Goal: Task Accomplishment & Management: Manage account settings

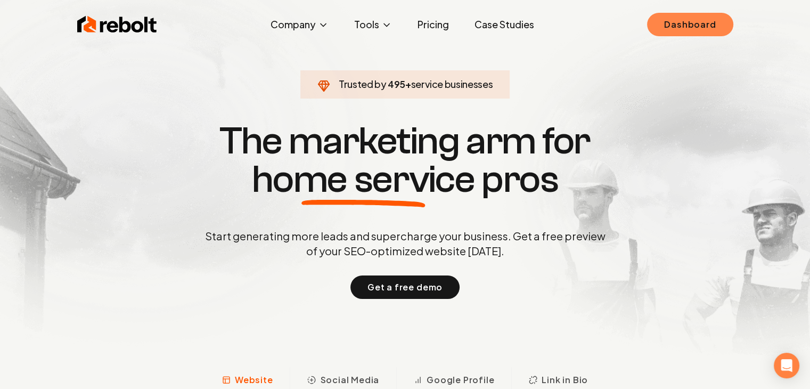
click at [697, 26] on link "Dashboard" at bounding box center [690, 24] width 86 height 23
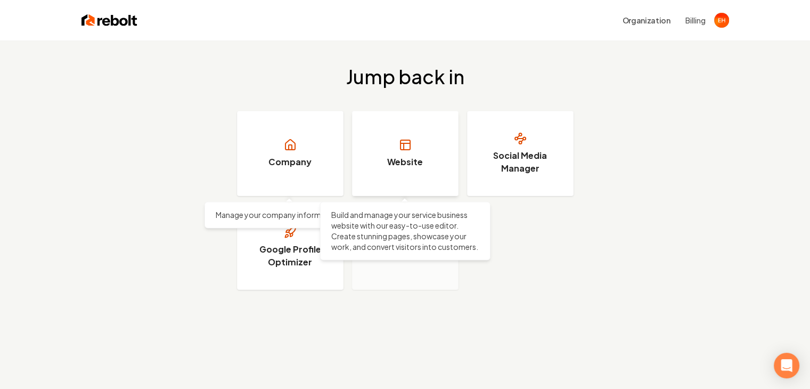
click at [399, 126] on link "Website" at bounding box center [405, 153] width 106 height 85
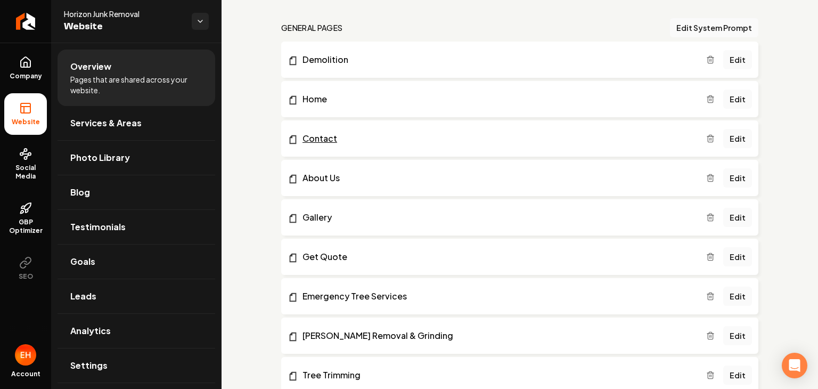
scroll to position [53, 0]
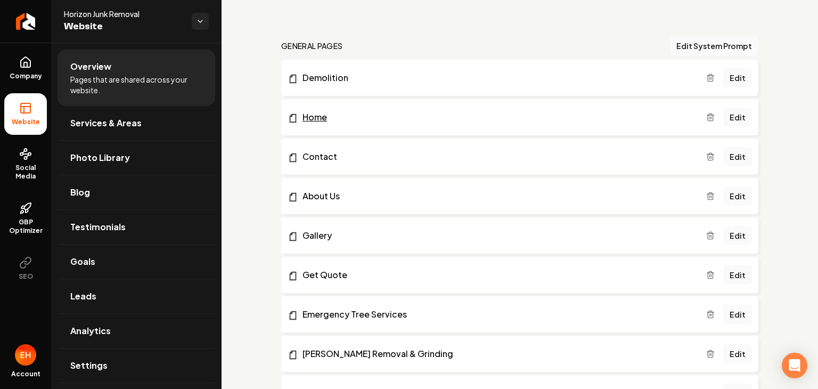
click at [318, 118] on link "Home" at bounding box center [497, 117] width 419 height 13
click at [39, 64] on link "Company" at bounding box center [25, 68] width 43 height 42
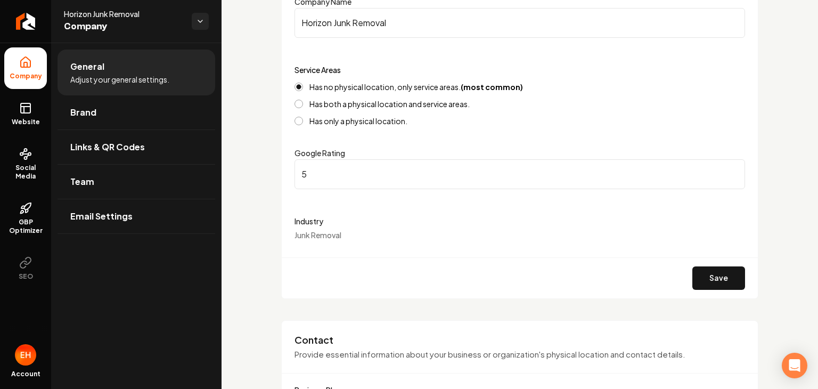
scroll to position [319, 0]
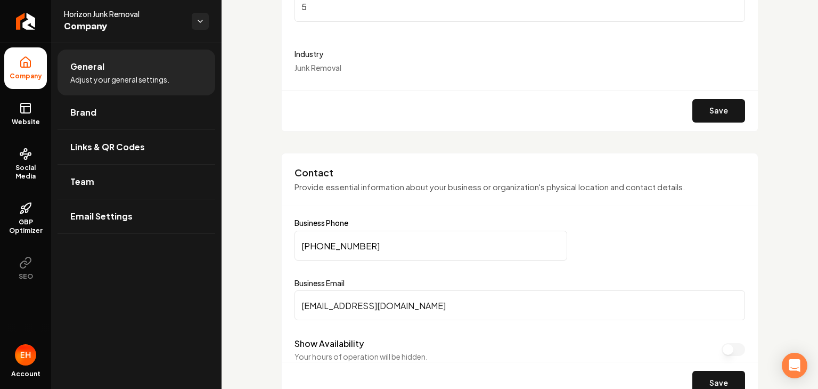
click at [354, 242] on input "[PHONE_NUMBER]" at bounding box center [430, 246] width 273 height 30
paste input "780-8216"
click at [660, 255] on div "[PHONE_NUMBER]" at bounding box center [519, 246] width 450 height 30
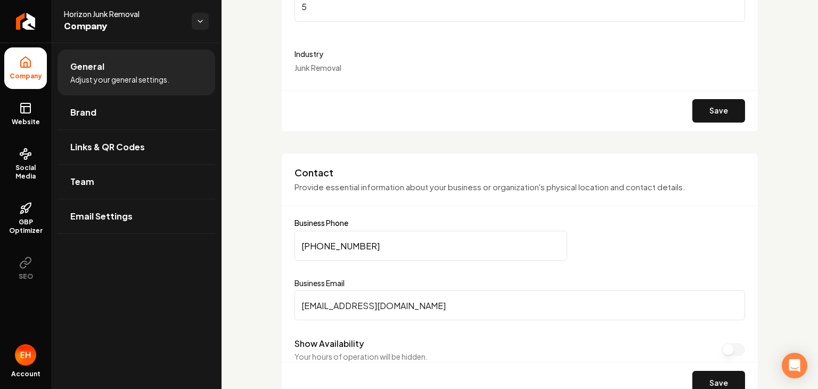
scroll to position [479, 0]
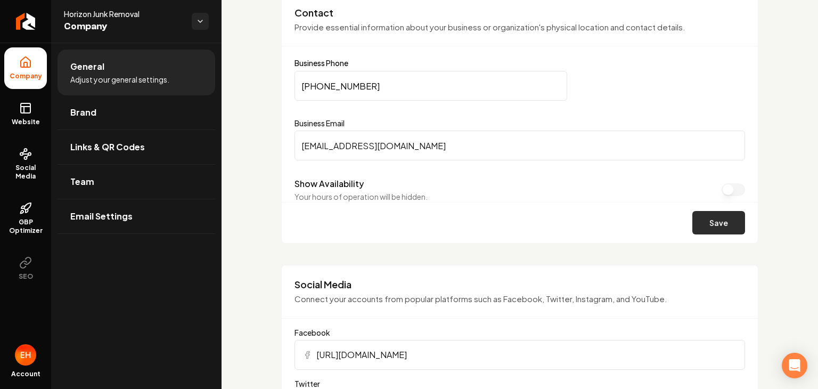
click at [704, 220] on button "Save" at bounding box center [718, 222] width 53 height 23
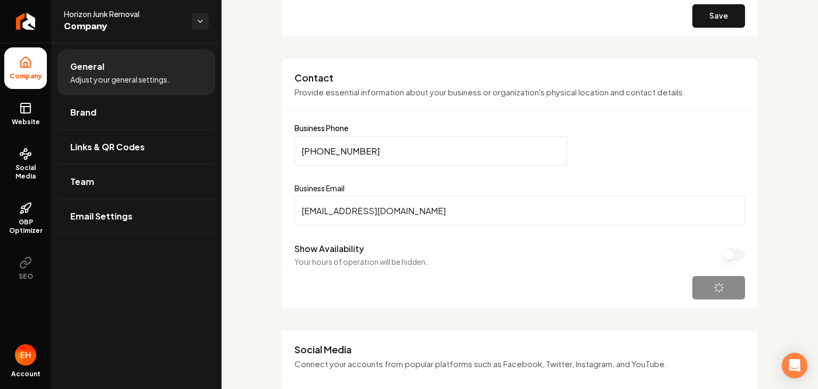
scroll to position [373, 0]
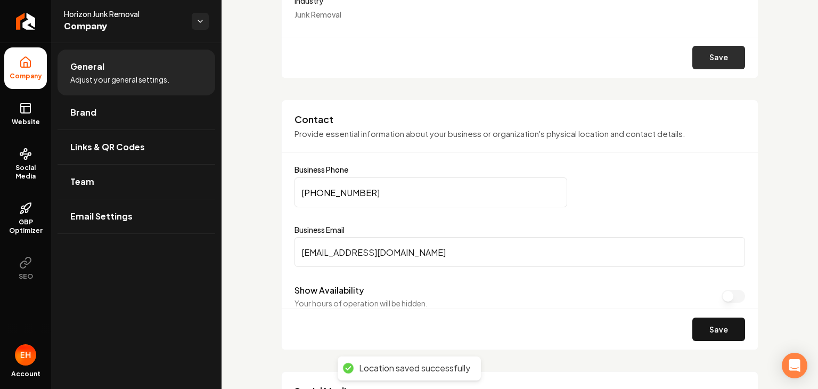
click at [702, 59] on button "Save" at bounding box center [718, 57] width 53 height 23
type input "[PHONE_NUMBER]"
click at [706, 64] on button "Save" at bounding box center [718, 57] width 53 height 23
click at [78, 112] on span "Brand" at bounding box center [83, 112] width 26 height 13
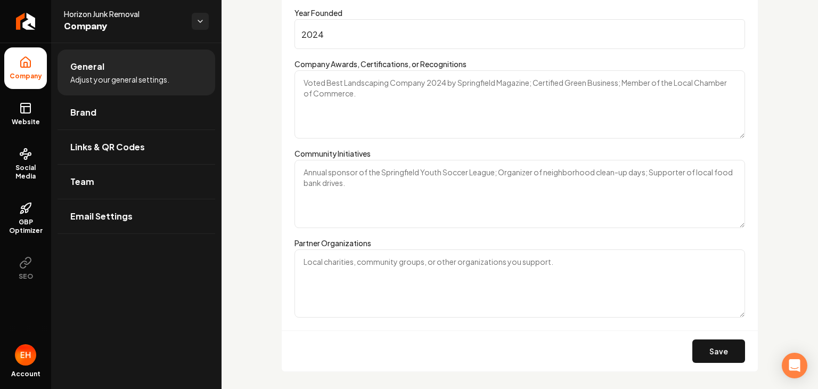
scroll to position [1364, 0]
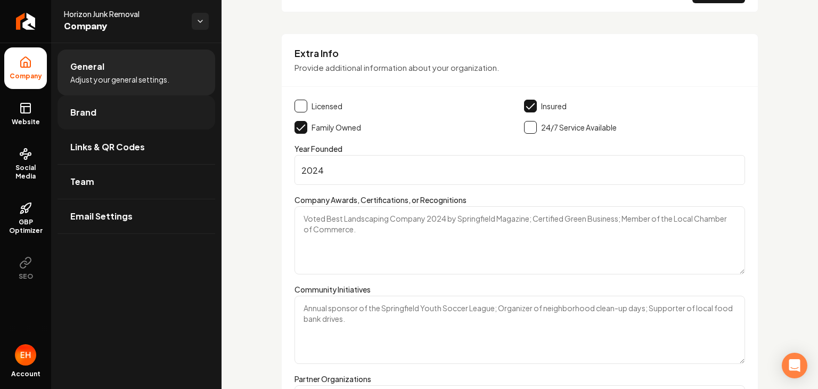
click at [97, 116] on link "Brand" at bounding box center [137, 112] width 158 height 34
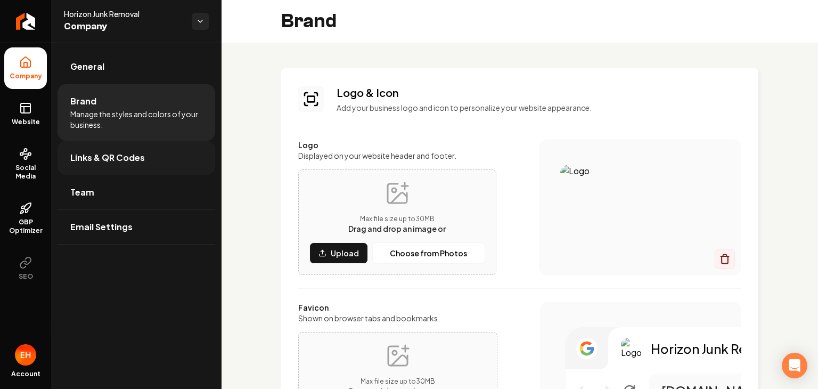
click at [124, 158] on span "Links & QR Codes" at bounding box center [107, 157] width 75 height 13
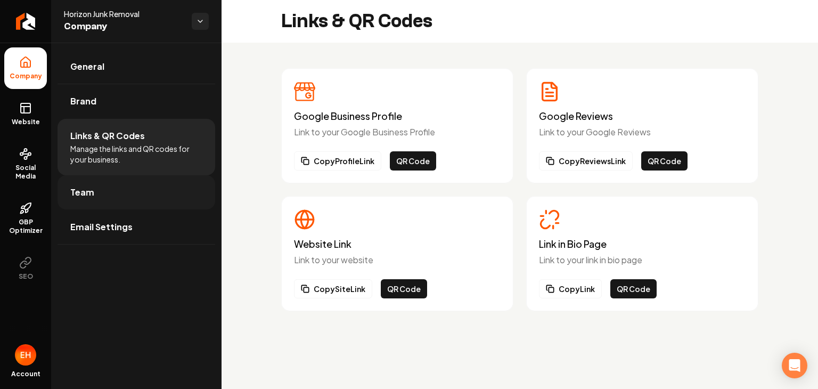
click at [81, 196] on span "Team" at bounding box center [82, 192] width 24 height 13
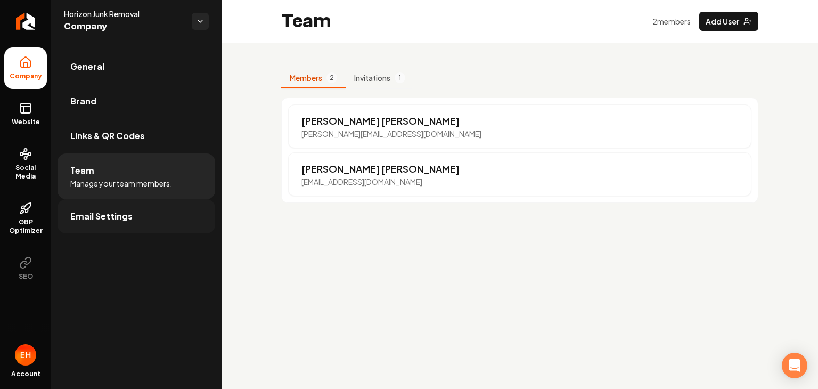
click at [94, 217] on span "Email Settings" at bounding box center [101, 216] width 62 height 13
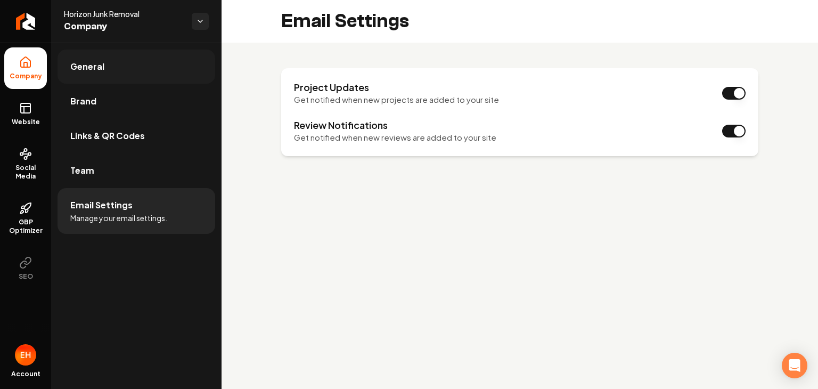
click at [103, 70] on link "General" at bounding box center [137, 67] width 158 height 34
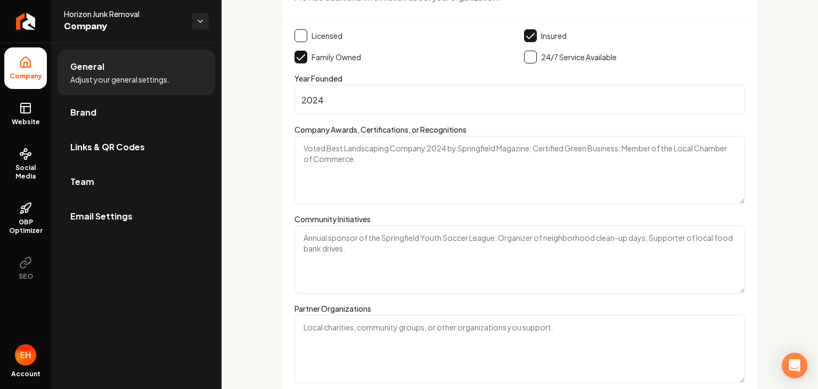
scroll to position [1523, 0]
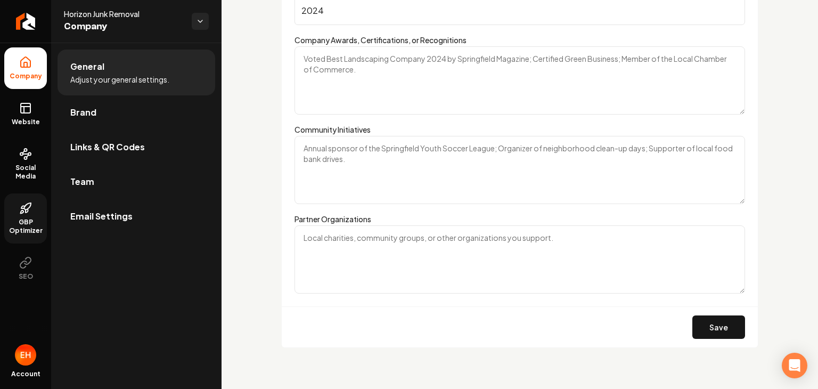
click at [21, 208] on icon at bounding box center [23, 207] width 4 height 2
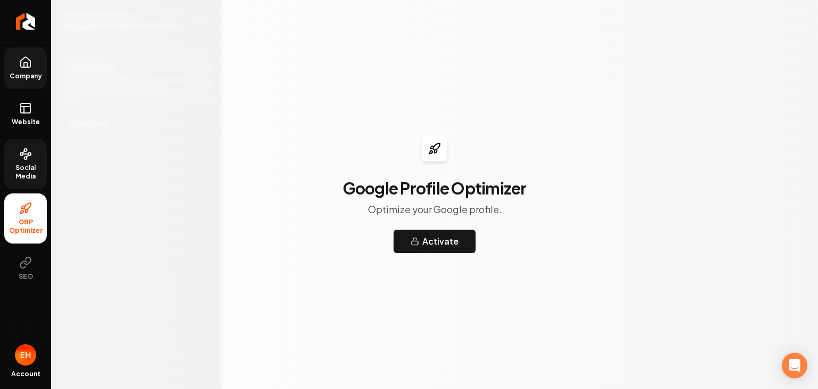
click at [27, 157] on circle at bounding box center [25, 158] width 3 height 3
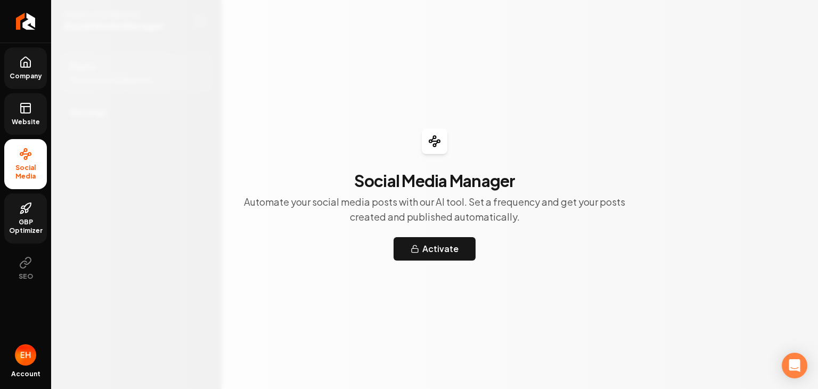
click at [23, 120] on span "Website" at bounding box center [25, 122] width 37 height 9
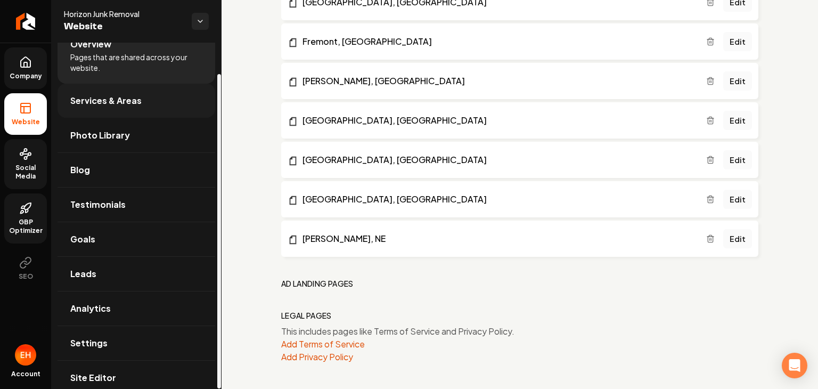
scroll to position [34, 0]
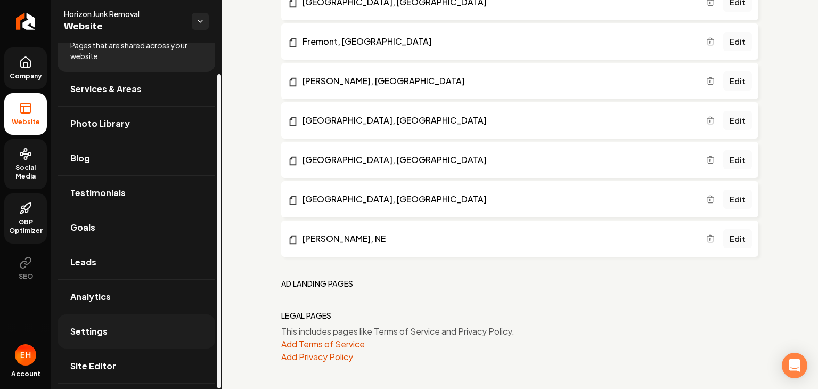
click at [104, 333] on span "Settings" at bounding box center [88, 331] width 37 height 13
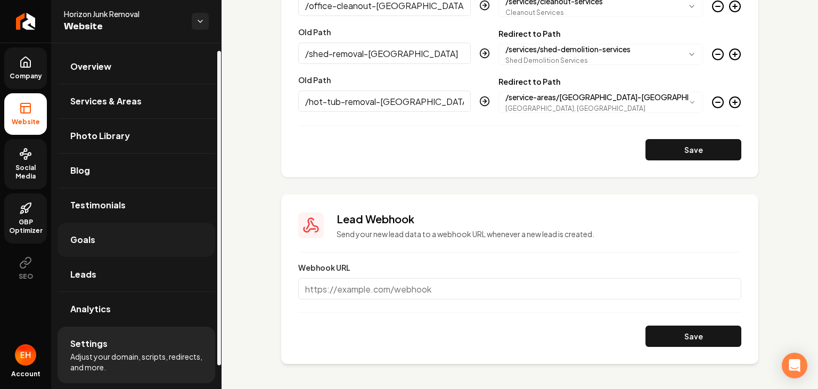
scroll to position [34, 0]
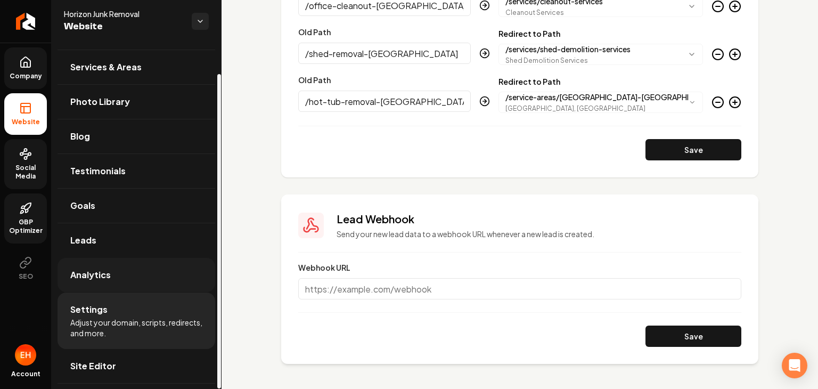
click at [98, 272] on span "Analytics" at bounding box center [90, 274] width 40 height 13
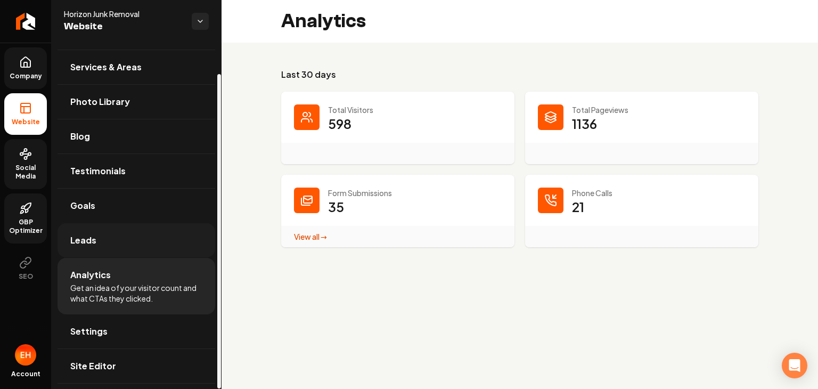
click at [100, 236] on link "Leads" at bounding box center [137, 240] width 158 height 34
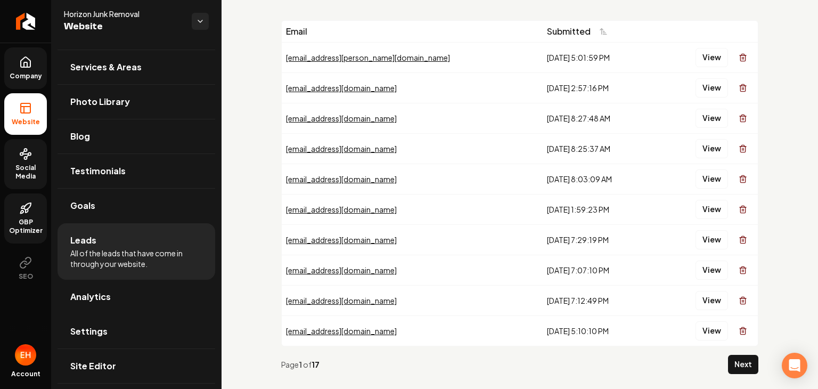
scroll to position [66, 0]
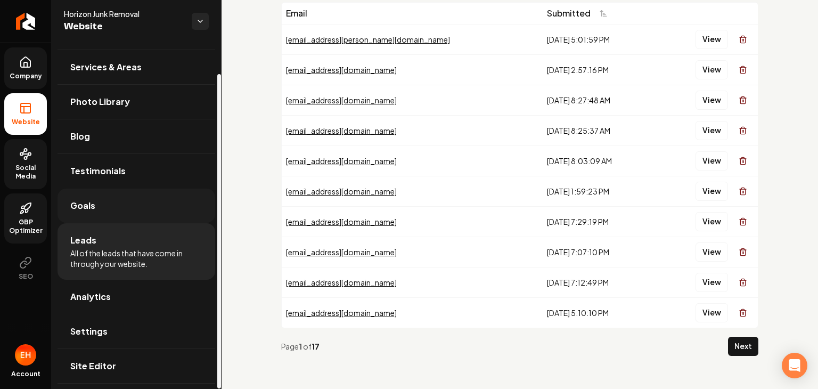
click at [97, 205] on link "Goals" at bounding box center [137, 206] width 158 height 34
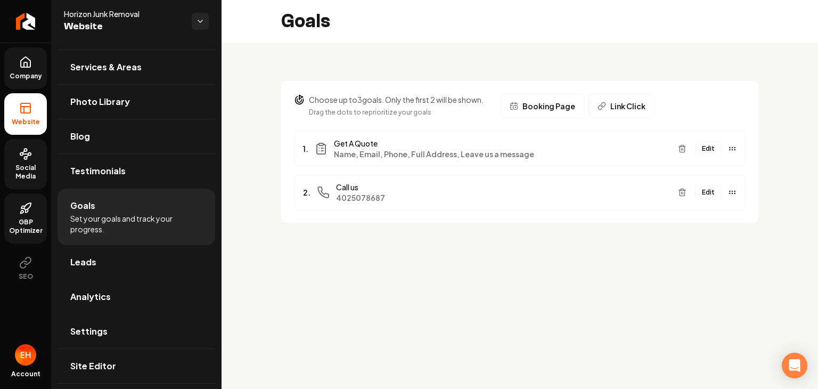
click at [708, 189] on button "Edit" at bounding box center [708, 192] width 27 height 14
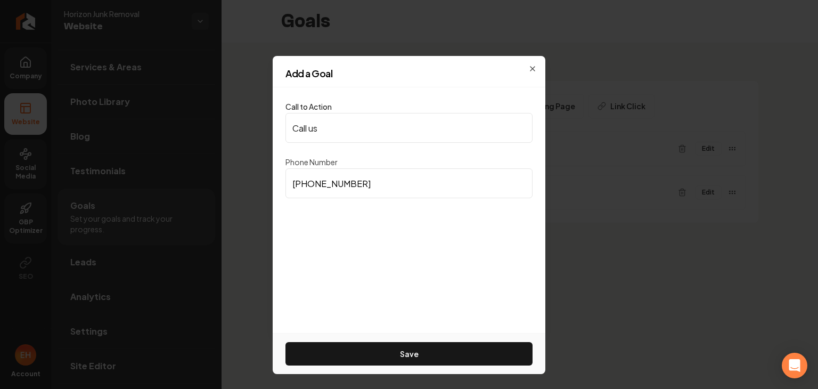
click at [368, 183] on input "[PHONE_NUMBER]" at bounding box center [408, 183] width 247 height 30
paste input "780-8216"
type input "[PHONE_NUMBER]"
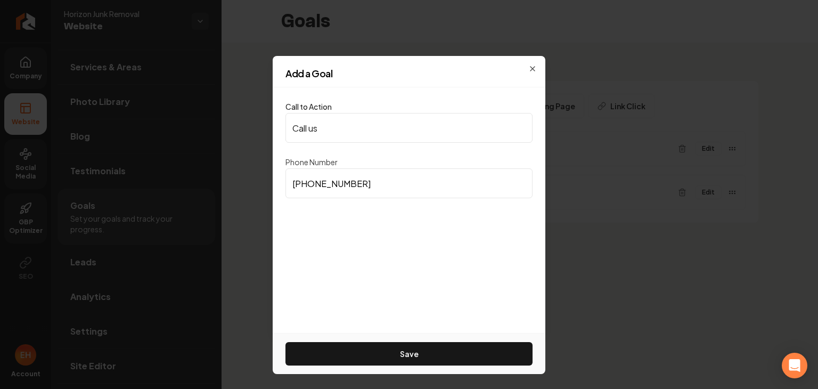
click at [404, 157] on div "Phone Number [PHONE_NUMBER]" at bounding box center [408, 176] width 247 height 43
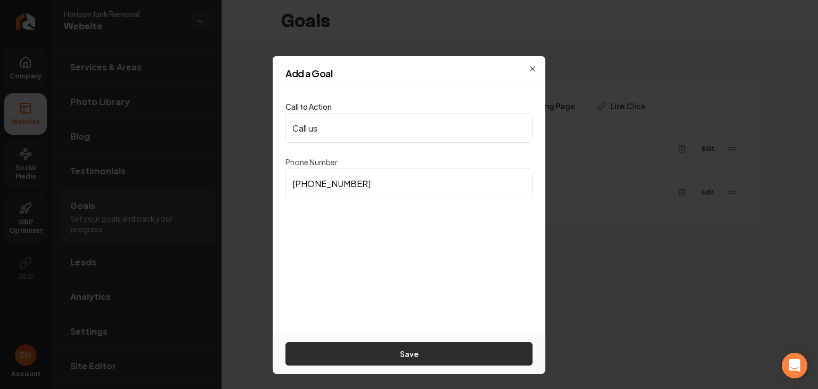
click at [471, 349] on button "Save" at bounding box center [408, 353] width 247 height 23
